Goal: Communication & Community: Answer question/provide support

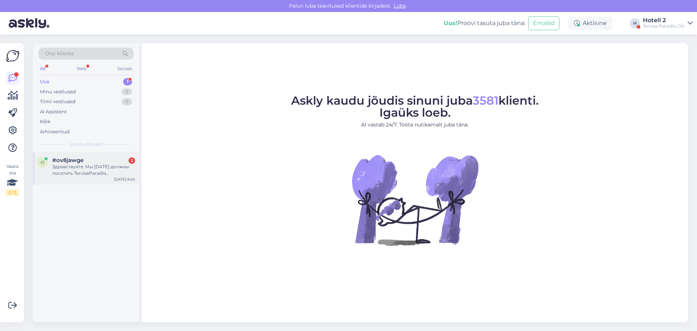
click at [101, 169] on div "Здравствуйте. Мы [DATE] должны посетить TerviseParadiis (двухдневный визит). Ск…" at bounding box center [93, 169] width 83 height 13
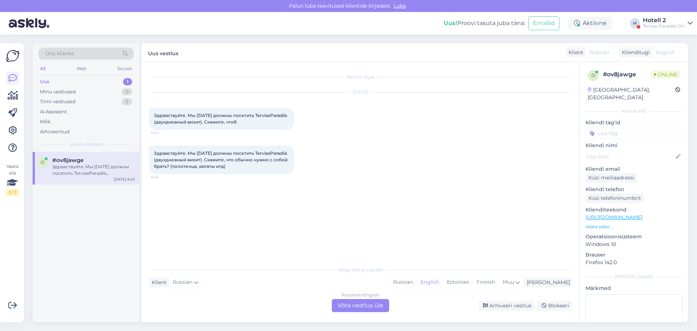
click at [362, 308] on div "Russian to English Võta vestlus üle" at bounding box center [360, 305] width 57 height 13
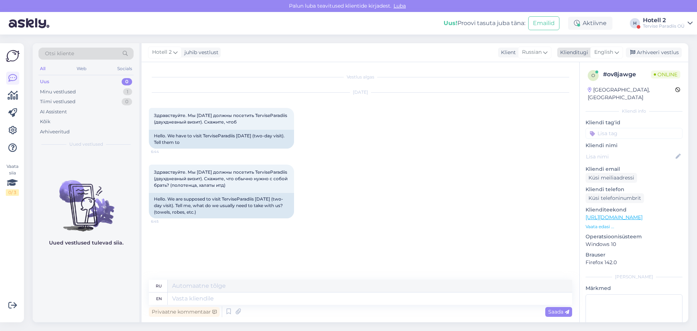
click at [609, 53] on span "English" at bounding box center [603, 52] width 19 height 8
type input "rus"
click at [569, 95] on link "Russian" at bounding box center [590, 96] width 80 height 12
click at [171, 298] on textarea at bounding box center [360, 296] width 423 height 15
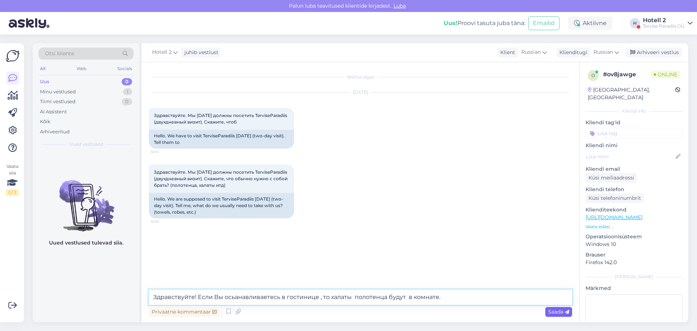
type textarea "Здравствуйте! Если Вы осьанавливаетесь в гостинице , то халаты полотенца будут …"
click at [561, 315] on div "Saada" at bounding box center [558, 312] width 27 height 10
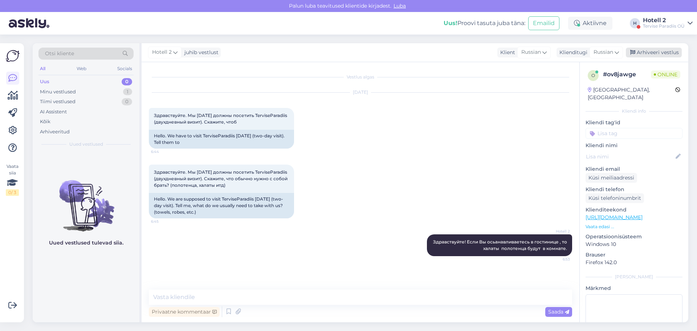
click at [656, 52] on div "Arhiveeri vestlus" at bounding box center [654, 53] width 56 height 10
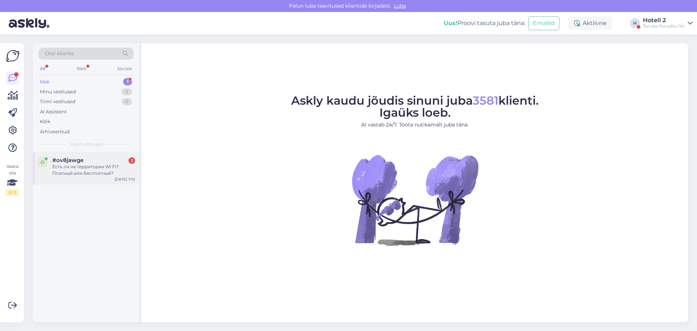
click at [79, 167] on div "Есть ли на территории Wi Fi? Платный или бесплатный?" at bounding box center [93, 169] width 83 height 13
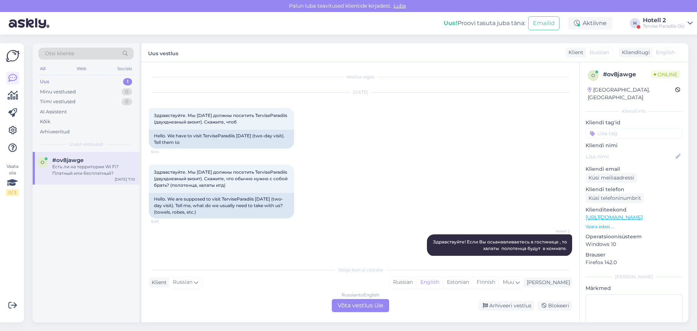
scroll to position [77, 0]
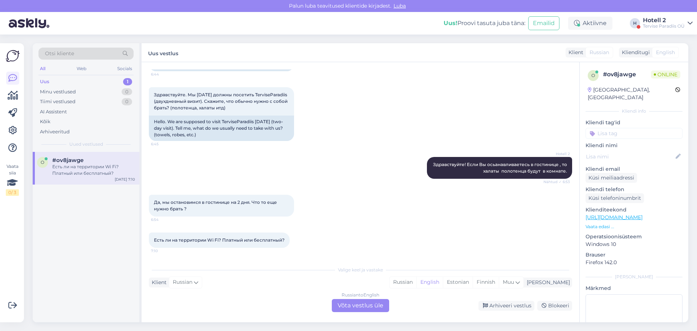
click at [369, 307] on div "Russian to English Võta vestlus üle" at bounding box center [360, 305] width 57 height 13
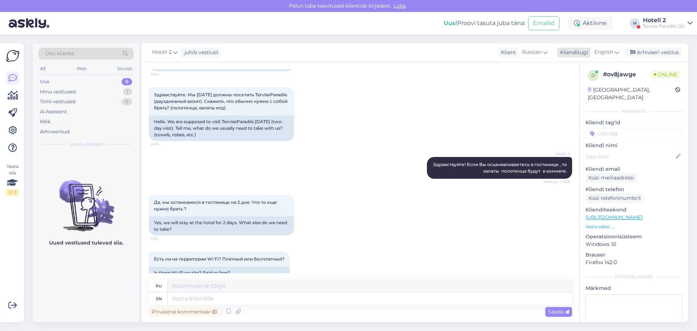
click at [605, 53] on span "English" at bounding box center [603, 52] width 19 height 8
type input "к"
type input "ru"
click at [579, 92] on link "Russian" at bounding box center [590, 96] width 80 height 12
click at [185, 291] on textarea at bounding box center [360, 296] width 423 height 15
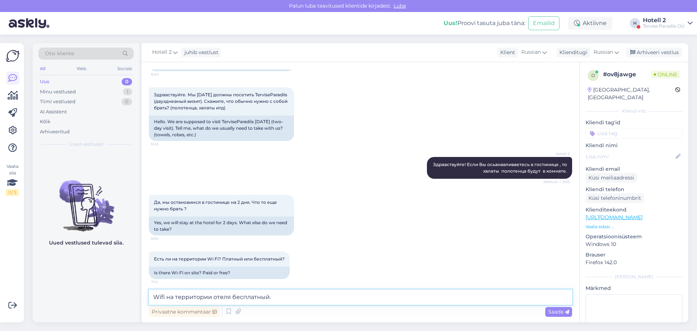
type textarea "Wifi на территории отеля бесплатный."
click at [565, 311] on icon at bounding box center [567, 312] width 4 height 4
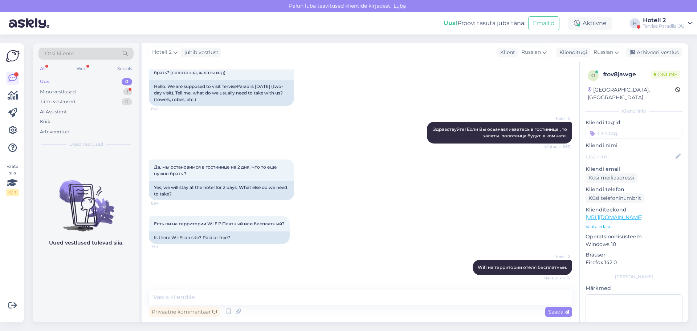
scroll to position [150, 0]
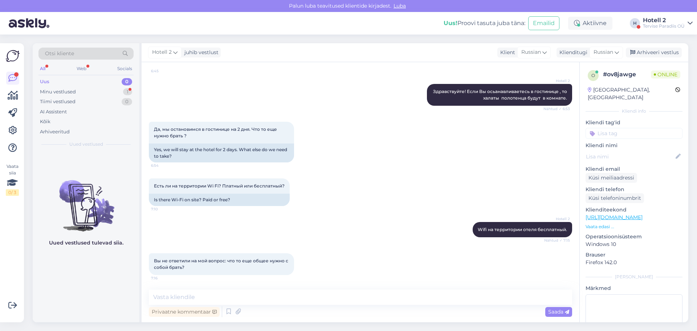
click at [238, 289] on div "Vestlus algas [DATE] Здравствуйте. Мы [DATE] должны посетить TerviseParadiis (д…" at bounding box center [361, 192] width 438 height 260
click at [240, 293] on textarea at bounding box center [360, 296] width 423 height 15
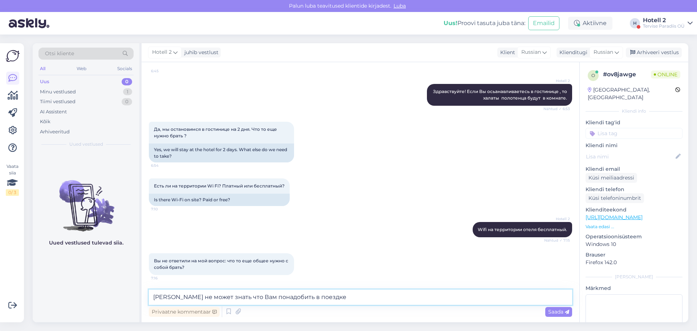
click at [280, 299] on textarea "[PERSON_NAME] не может знать что Вам понадобить в поездке" at bounding box center [360, 296] width 423 height 15
click at [325, 298] on textarea "[PERSON_NAME] не может знать что Вам понадобиться в поездке" at bounding box center [360, 296] width 423 height 15
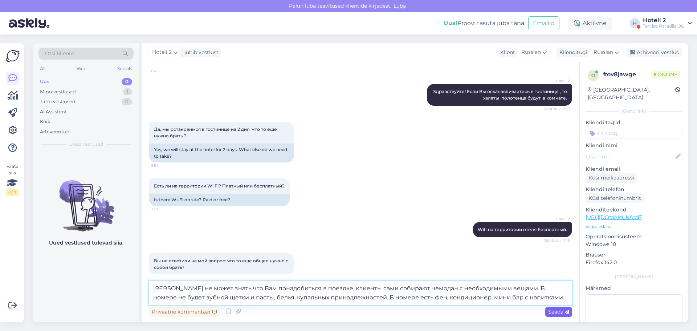
type textarea "[PERSON_NAME] не может знать что Вам понадобиться в поездке, клиенты сами собир…"
click at [547, 313] on div "Saada" at bounding box center [558, 312] width 27 height 10
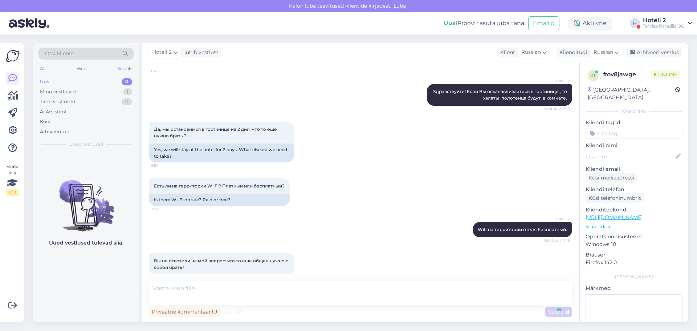
scroll to position [208, 0]
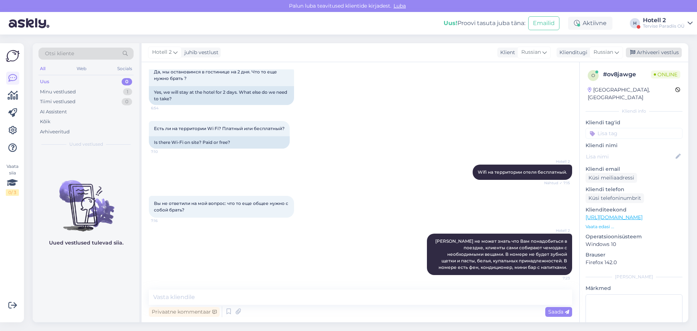
click at [663, 54] on div "Arhiveeri vestlus" at bounding box center [654, 53] width 56 height 10
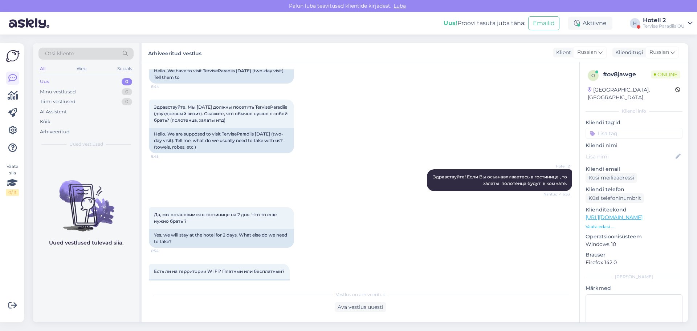
scroll to position [0, 0]
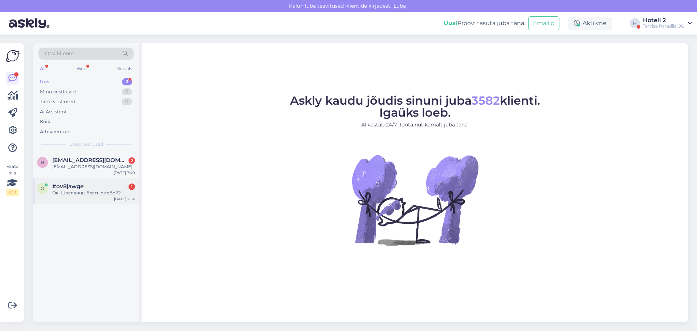
click at [94, 195] on div "Ок. Шлепанцы брать с собой?" at bounding box center [93, 192] width 83 height 7
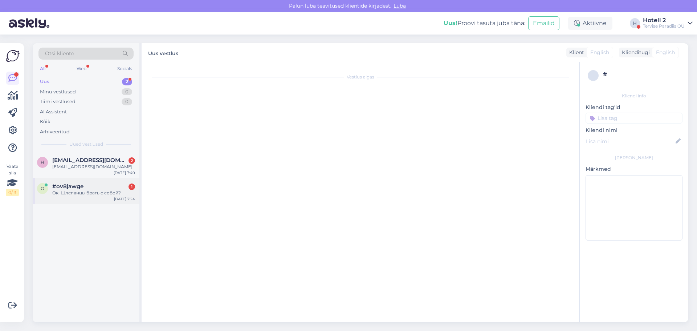
scroll to position [266, 0]
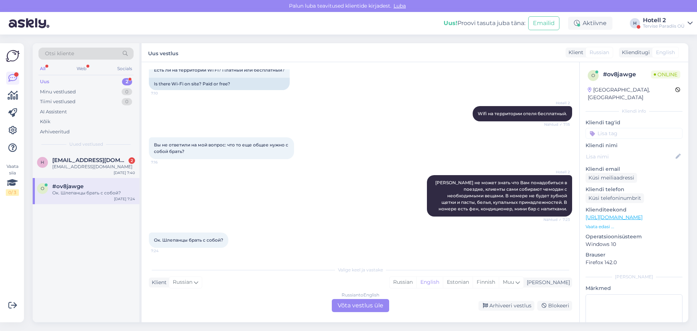
click at [362, 306] on div "Russian to English Võta vestlus üle" at bounding box center [360, 305] width 57 height 13
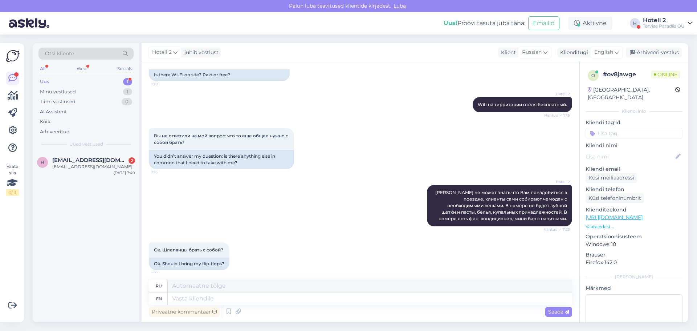
scroll to position [280, 0]
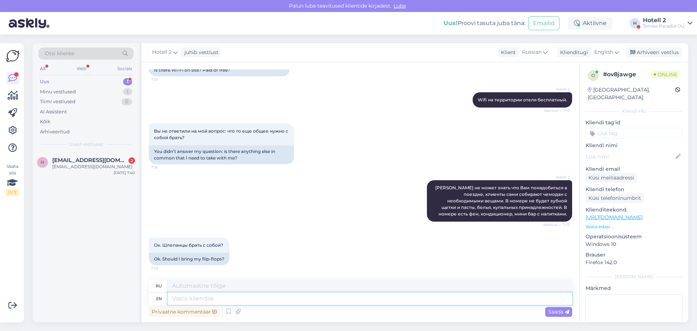
click at [188, 297] on textarea at bounding box center [370, 298] width 404 height 12
type textarea "Та"
type textarea "Т"
type textarea "Тапочк"
type textarea "Тапоч"
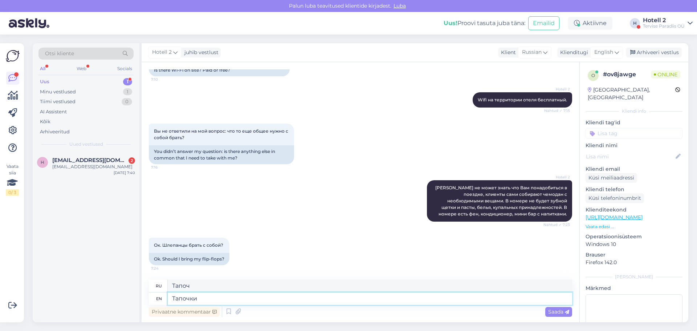
type textarea "Тапочки"
type textarea "Тапочки для"
type textarea "Тапочки для бассейна"
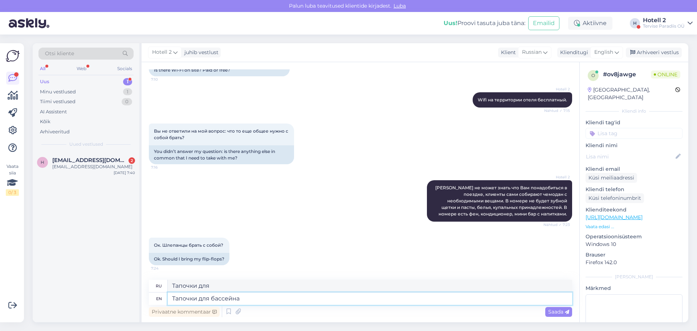
type textarea "Тапочки для бассейна"
type textarea "Тапочки для бассейна ну"
type textarea "Тапочки для бассейна н"
type textarea "Тапочки для бассейна нуж"
type textarea "Тапочки для душа нуж"
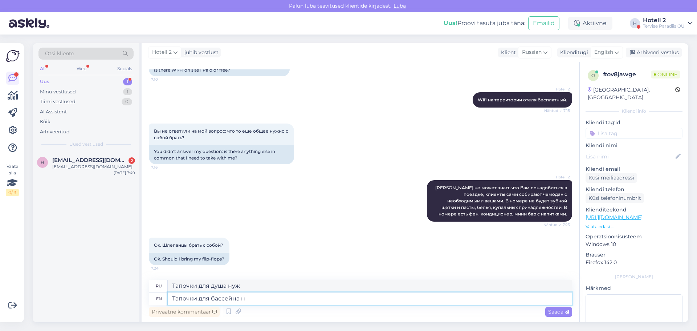
type textarea "Тапочки для бассейна"
type textarea "Тапочки для бассейна можно"
type textarea "Тапочки для бассейна можно брать"
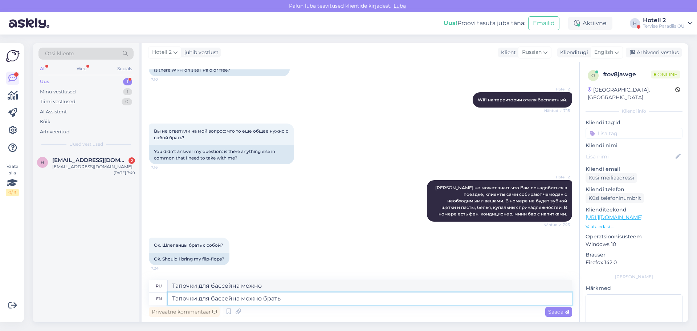
type textarea "Тапочки для душа можно брать"
type textarea "Тапочки для бассейна можно брать с с"
type textarea "Тапочки для бассейна можно брать с"
type textarea "Тапочки для бассейна можно брать с собой"
type textarea "Тапочки для душа можно брать с собой"
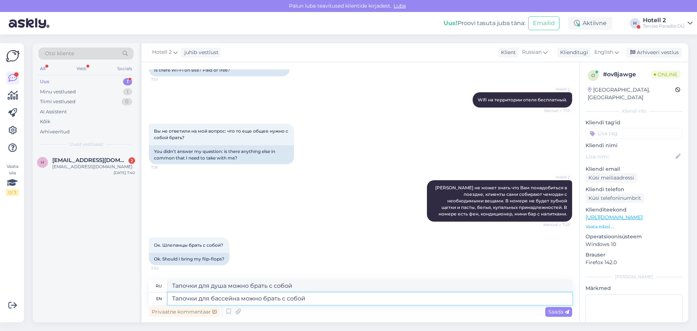
click at [260, 297] on textarea "Тапочки для бассейна можно брать с собой" at bounding box center [370, 298] width 404 height 12
click at [261, 298] on textarea "Тапочки для бассейна можно брать с собой" at bounding box center [370, 298] width 404 height 12
type textarea "Тапочки для бассейна брать с собой"
type textarea "Тапочки для душа берите с собой"
type textarea "Тапочки для бассейна ну брать с собой"
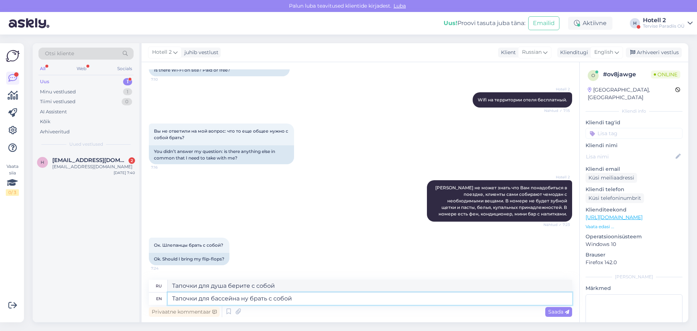
type textarea "Тапочки для бассейна не беру с собой"
type textarea "Тапочки для бассейна нужно брать с собой"
click at [306, 297] on textarea "Тапочки для бассейна нужно брать с собой" at bounding box center [370, 298] width 404 height 12
type textarea "Тапочки для бассейна нужно брать с собой,"
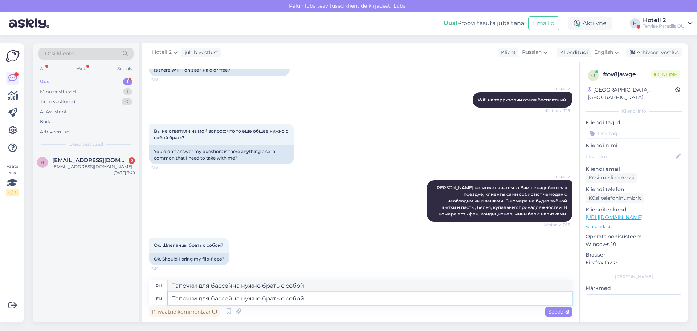
type textarea "Тапочки для бассейна нужно брать с собой,"
type textarea "Тапочки для бассейна нужно брать с собой, в"
type textarea "Тапочки для бассейна нужно брать с собой, в комнате"
type textarea "Тапочки для бассейна нужно брать с собой, в комнату"
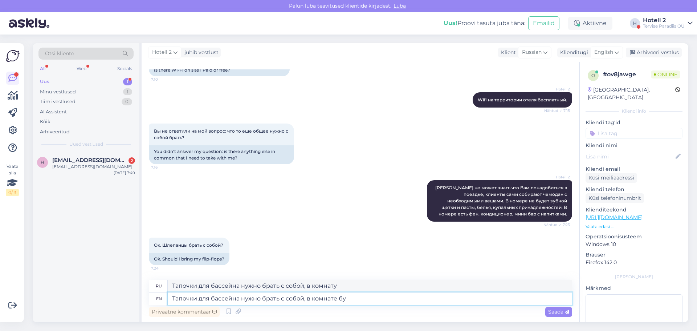
type textarea "Тапочки для бассейна нужно брать с собой, в комнате буд"
type textarea "Тапочки для бассейна нужно брать с собой, в комнату, приятель"
type textarea "Тапочки для бассейна нужно брать с собой, в комнате будут"
type textarea "Тапочки для бассейна нужно взять с собой, в будущую комнату"
type textarea "Тапочки для бассейна нужно брать с собой, в комнате будут т"
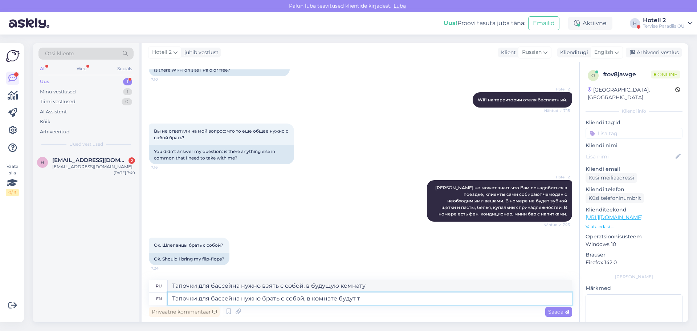
type textarea "Тапочки для бассейна нужно брать с собой, в комнате будут"
type textarea "Тапочки для бассейна нужно брать с собой, в комнате будут только"
type textarea "Тапочки для бассейна нужно брать с собой, в комнате будет только"
type textarea "Тапочки для бассейна нужно брать с собой, в комнате будут только"
type textarea "Тапочки для душа нужно брать с собой, в комнате будут только"
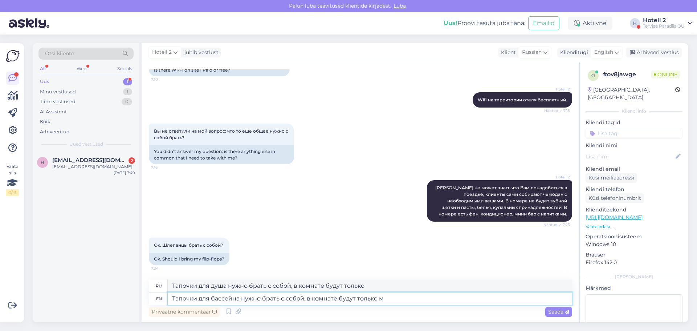
type textarea "Тапочки для бассейна нужно брать с собой, в комнате будут только мя"
type textarea "Тапочки для душа нужно брать с собой, в комнате будем только я"
type textarea "Тапочки для бассейна нужно брать с собой, в комнате будут только мягкие"
type textarea "Тапочки для бассейна нужно брать с собой, в комнате будут только мягкие тапочкию"
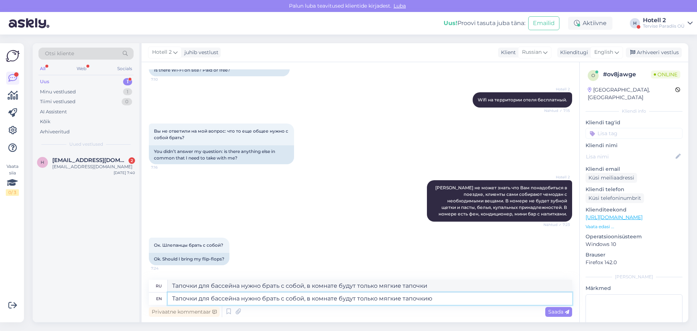
type textarea "Тапочки для бассейна нужно брать с собой, в комнате будут только мягкие тапочки."
click at [556, 311] on span "Saada" at bounding box center [558, 311] width 21 height 7
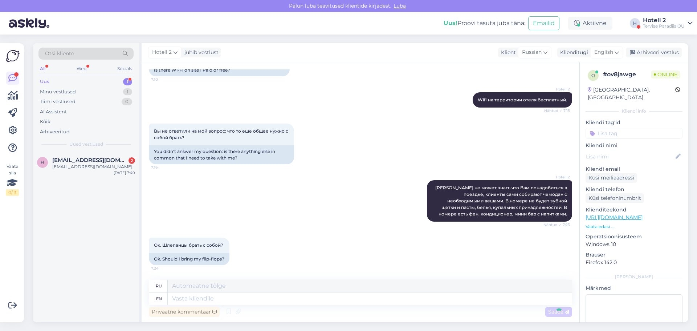
scroll to position [336, 0]
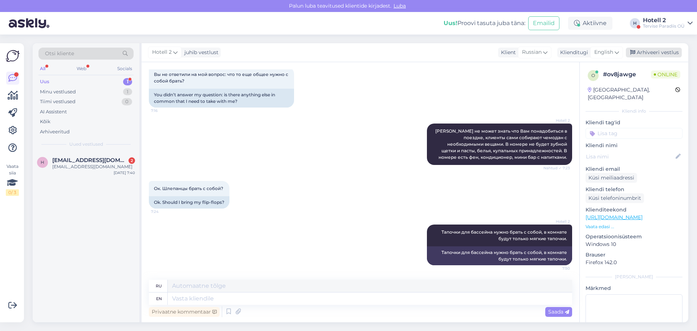
click at [652, 50] on div "Arhiveeri vestlus" at bounding box center [654, 53] width 56 height 10
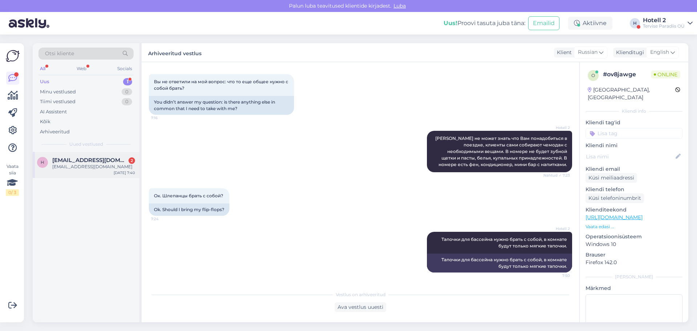
click at [94, 165] on div "heliriim@gmail.com" at bounding box center [93, 166] width 83 height 7
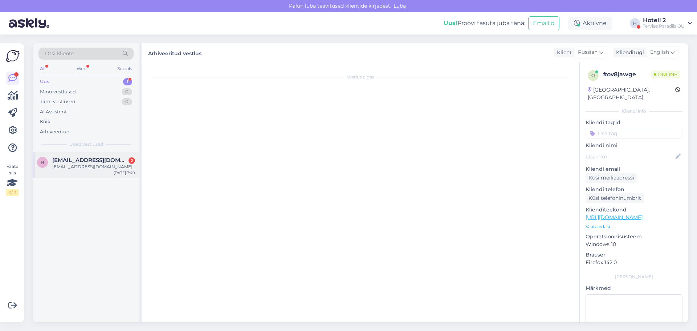
scroll to position [0, 0]
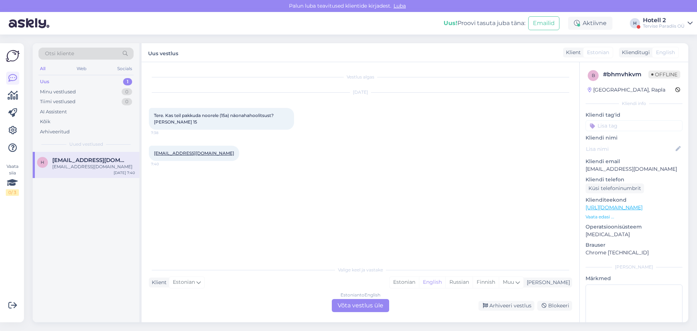
click at [362, 303] on div "Estonian to English Võta vestlus üle" at bounding box center [360, 305] width 57 height 13
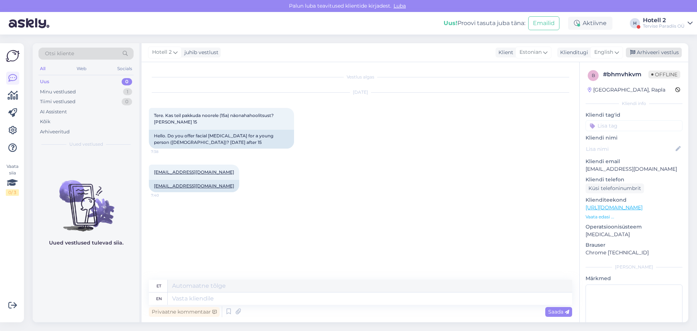
click at [649, 52] on div "Arhiveeri vestlus" at bounding box center [654, 53] width 56 height 10
